Goal: Information Seeking & Learning: Learn about a topic

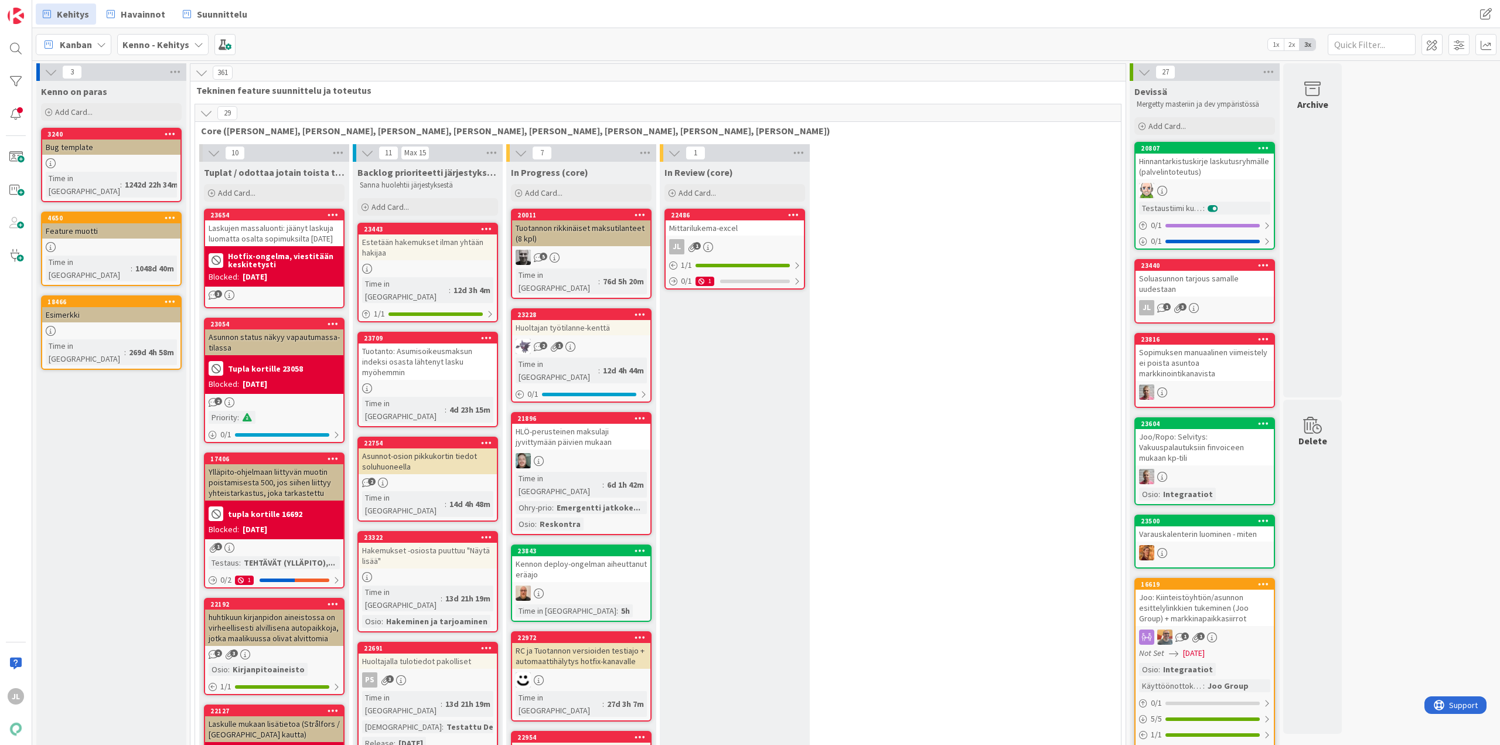
click at [429, 247] on div "Estetään hakemukset ilman yhtään hakijaa" at bounding box center [428, 247] width 138 height 26
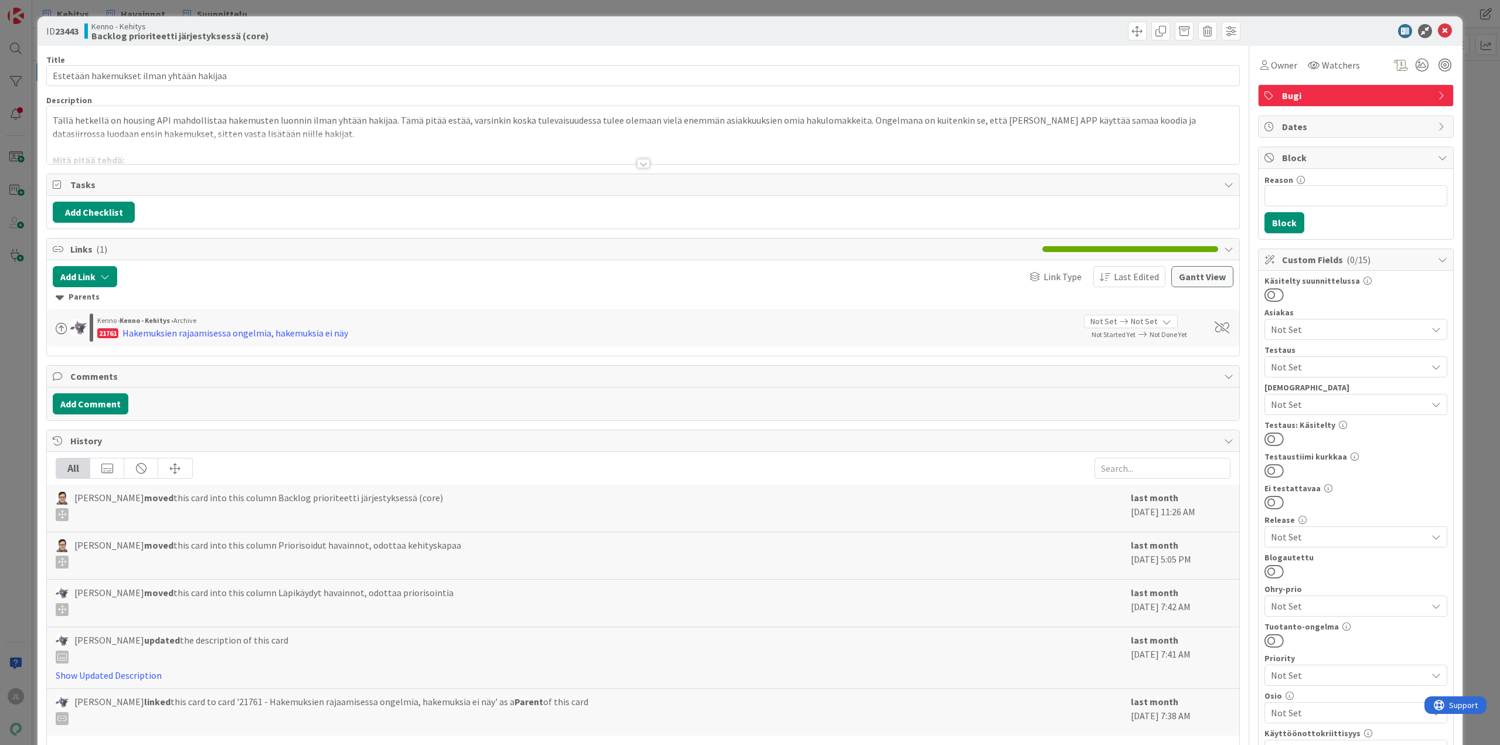
click at [275, 131] on p "Tällä hetkellä on housing API mahdollistaa hakemusten luonnin ilman yhtään haki…" at bounding box center [643, 127] width 1181 height 26
